Goal: Find specific page/section: Find specific page/section

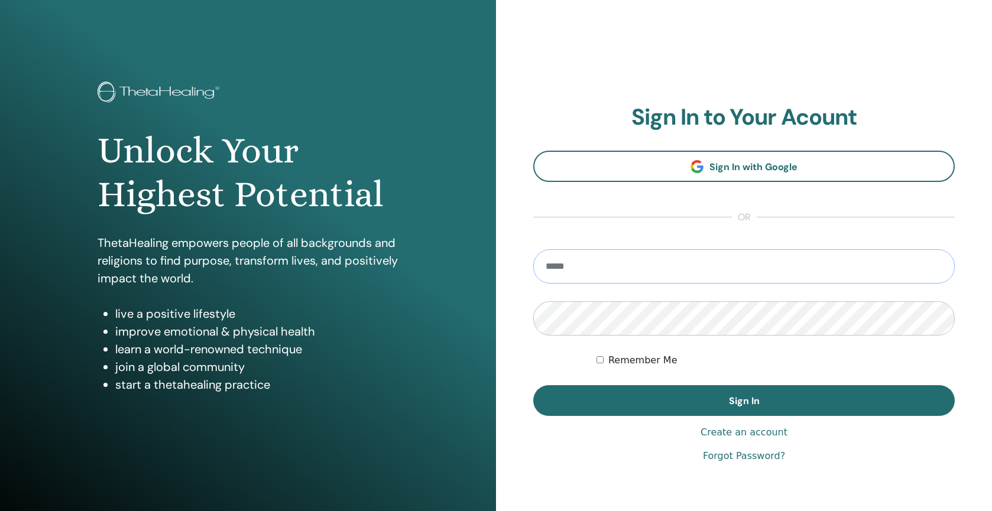
type input "**********"
click at [744, 401] on button "Sign In" at bounding box center [743, 400] width 421 height 31
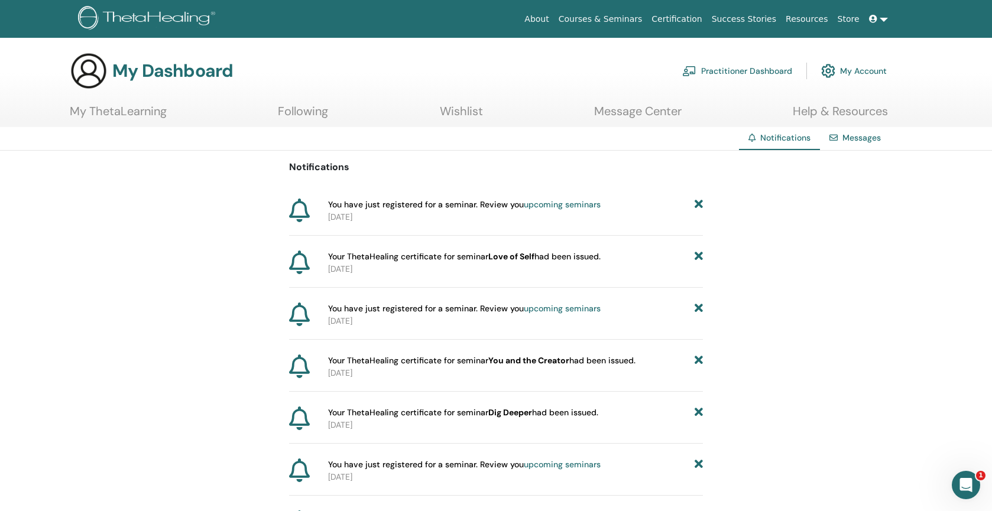
click at [307, 117] on link "Following" at bounding box center [303, 115] width 50 height 23
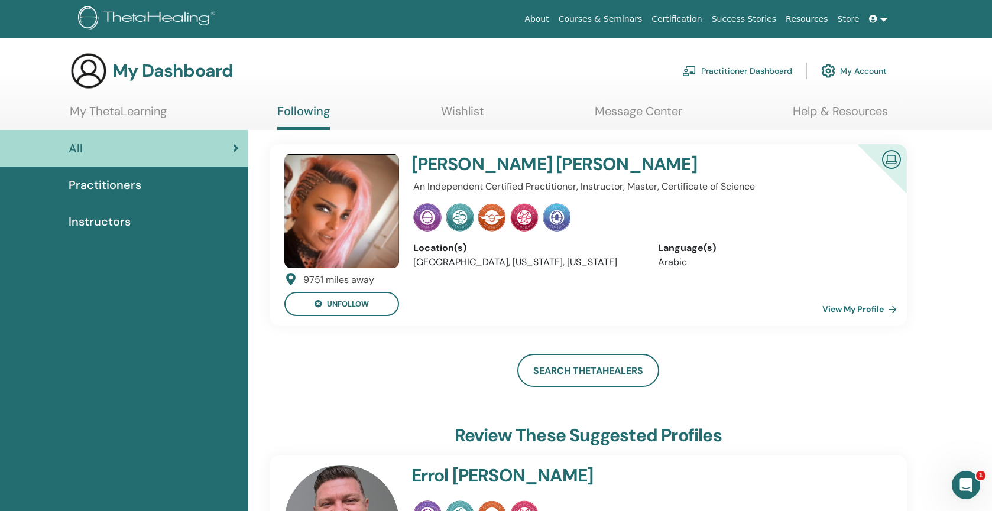
click at [114, 225] on span "Instructors" at bounding box center [100, 222] width 62 height 18
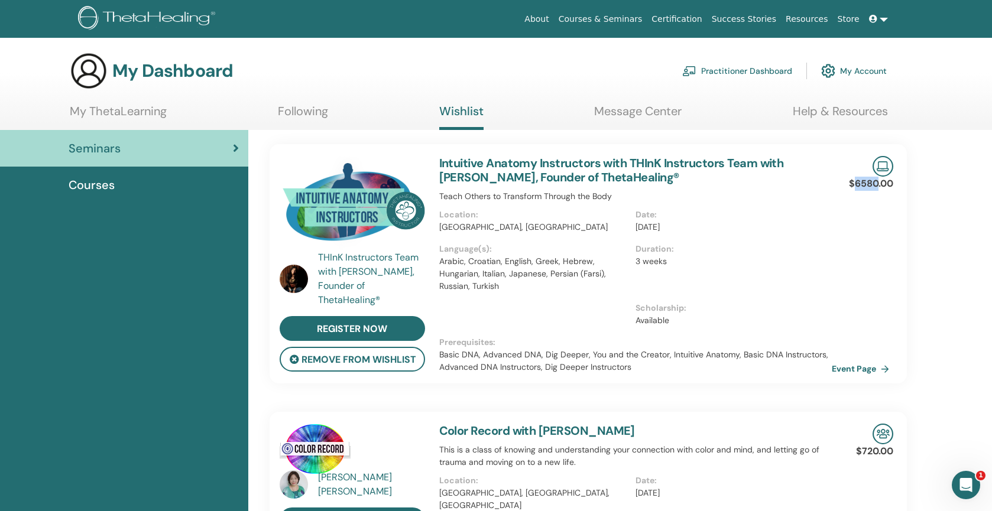
drag, startPoint x: 854, startPoint y: 185, endPoint x: 878, endPoint y: 179, distance: 24.9
click at [878, 179] on p "$6580.00" at bounding box center [871, 184] width 44 height 14
